Goal: Find contact information: Find contact information

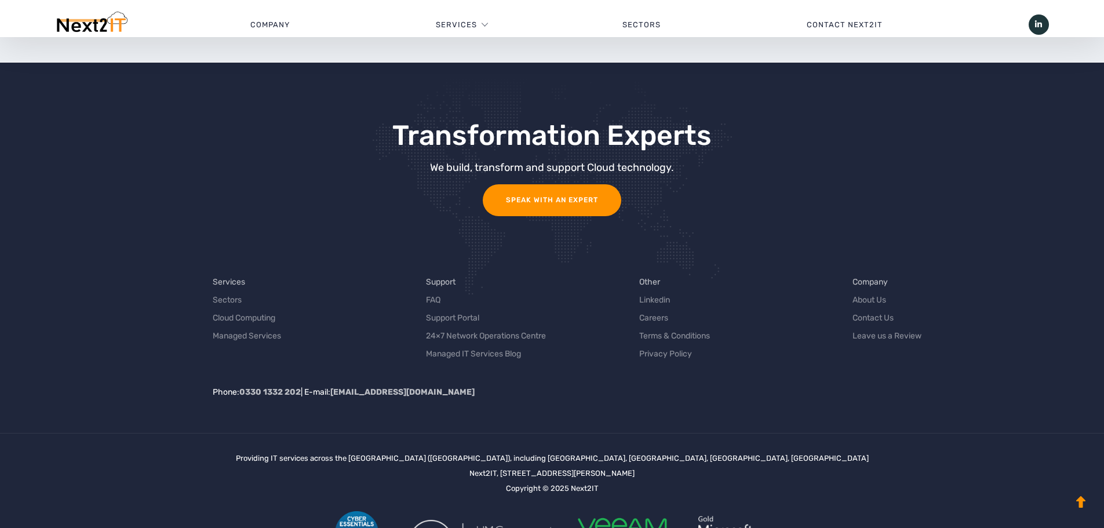
scroll to position [3673, 0]
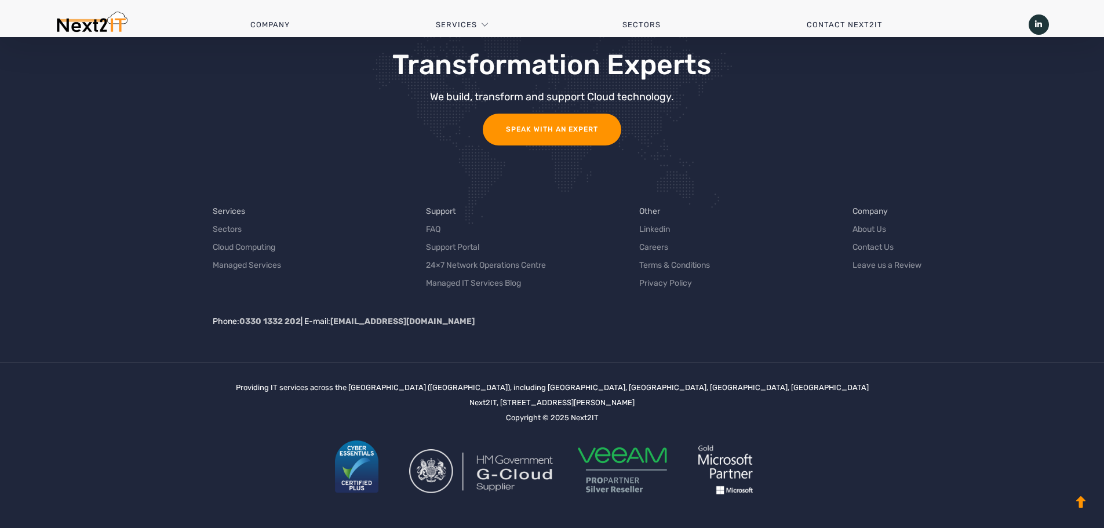
click at [731, 321] on p "Phone: [PHONE_NUMBER] | E-mail: [EMAIL_ADDRESS][DOMAIN_NAME]" at bounding box center [635, 321] width 845 height 12
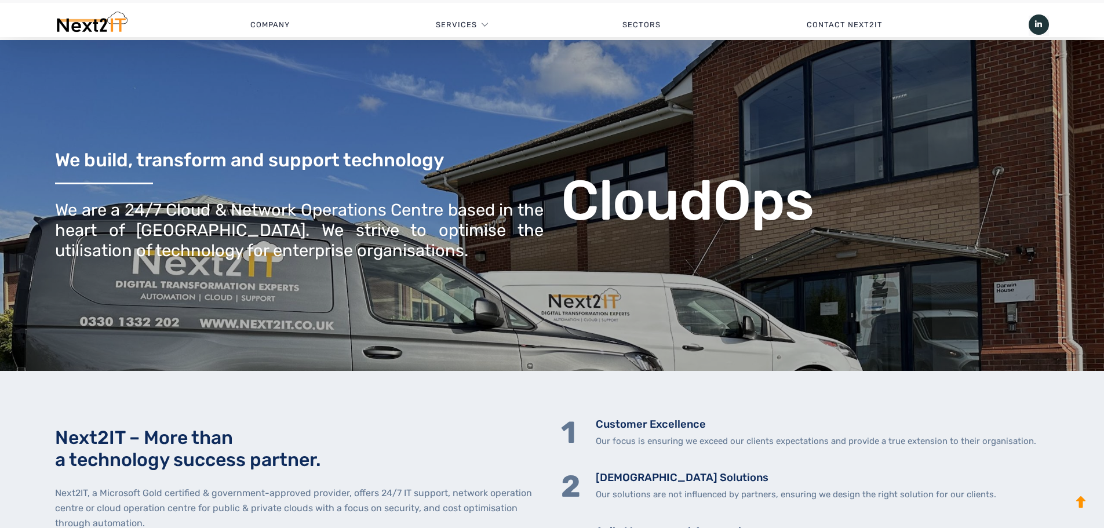
scroll to position [0, 0]
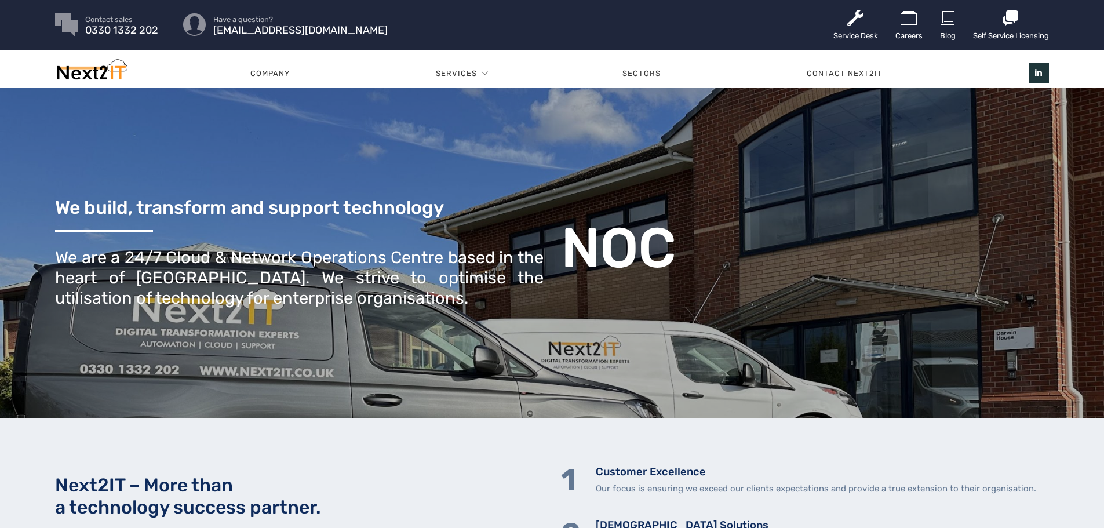
click at [586, 23] on ul "Contact sales 0330 1332 202 Have a question? [EMAIL_ADDRESS][DOMAIN_NAME]" at bounding box center [444, 25] width 779 height 28
drag, startPoint x: 851, startPoint y: 66, endPoint x: 806, endPoint y: 94, distance: 52.6
click at [851, 66] on link "Contact Next2IT" at bounding box center [845, 73] width 222 height 35
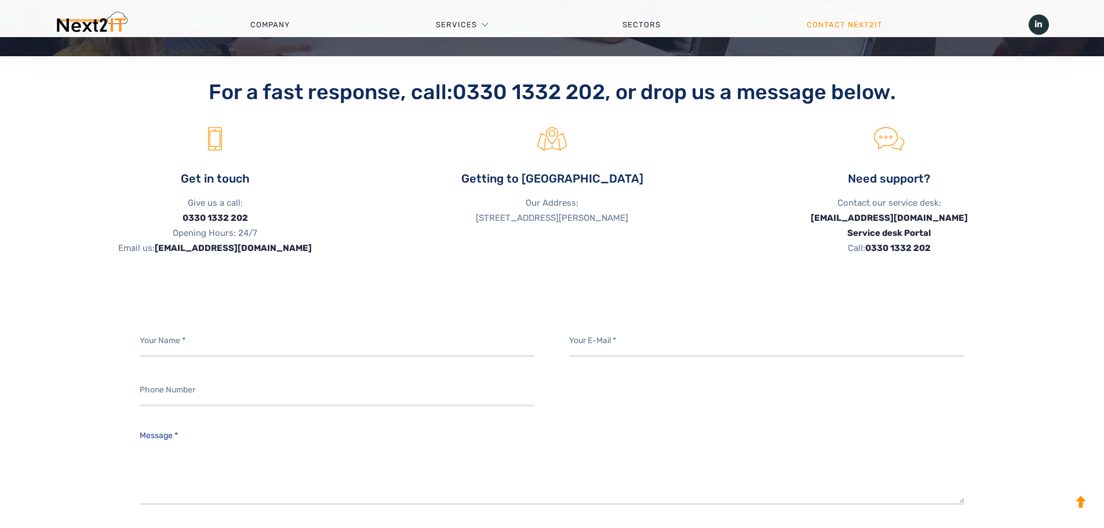
scroll to position [406, 0]
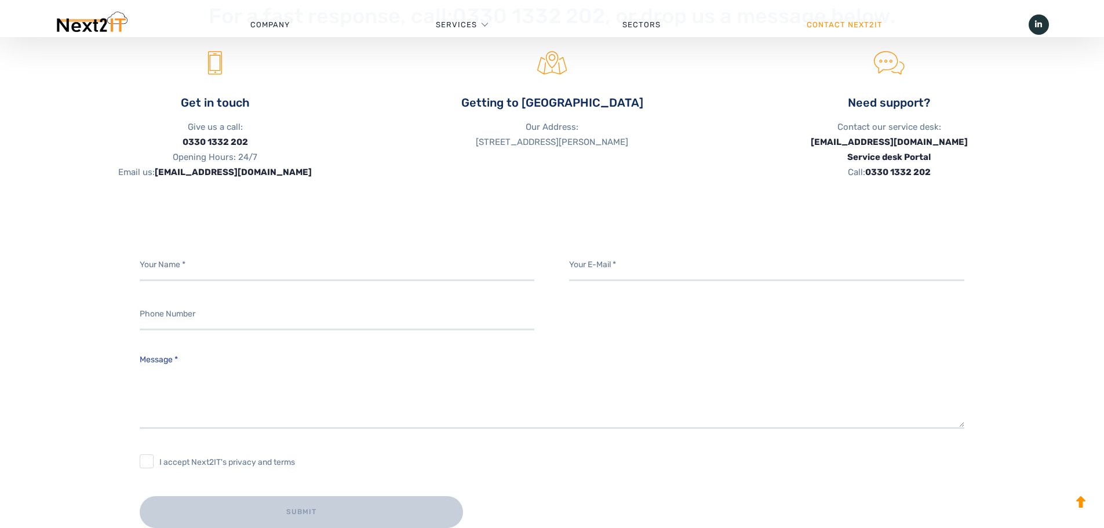
click at [746, 228] on div "For a fast response, call: 0330 1332 202 , or drop us a message below. Get in t…" at bounding box center [552, 460] width 1104 height 961
